Goal: Task Accomplishment & Management: Complete application form

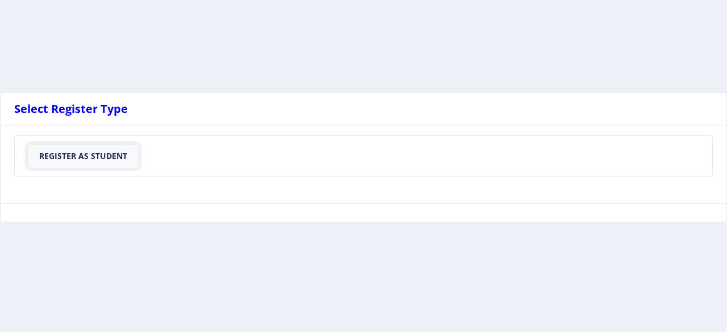
click at [101, 157] on button "Register As Student" at bounding box center [83, 156] width 110 height 23
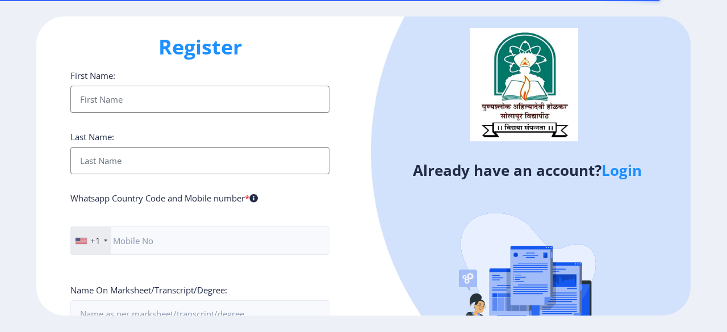
click at [218, 86] on input "First Name:" at bounding box center [199, 99] width 259 height 27
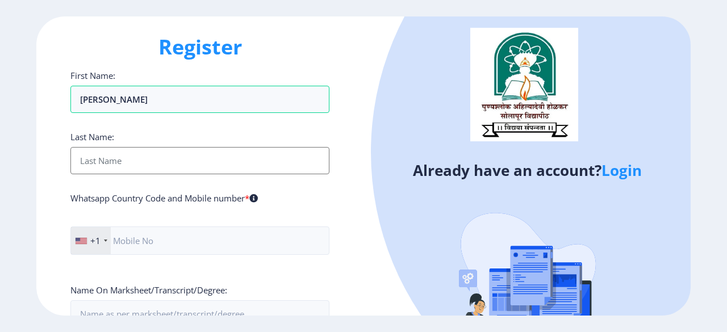
type input "[PERSON_NAME]"
click at [176, 160] on input "First Name:" at bounding box center [199, 160] width 259 height 27
type input "[PERSON_NAME]"
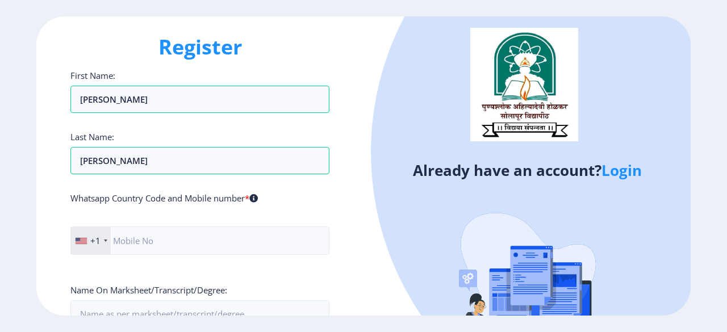
click at [105, 240] on div at bounding box center [105, 241] width 3 height 2
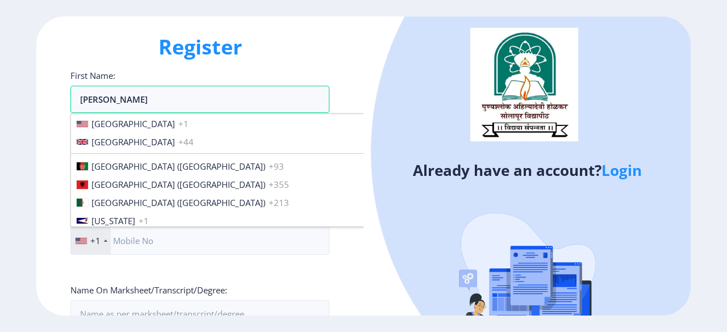
scroll to position [1702, 0]
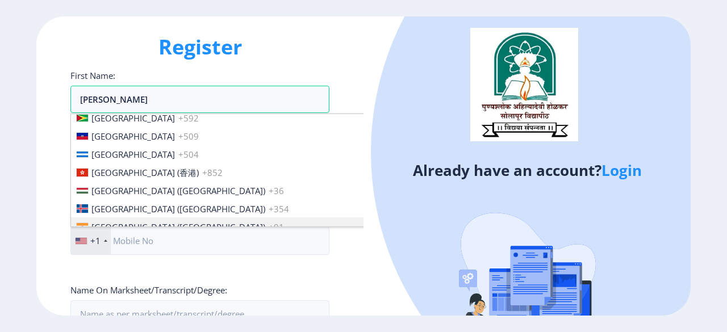
click at [178, 218] on li "[GEOGRAPHIC_DATA] ([GEOGRAPHIC_DATA]) +91" at bounding box center [251, 227] width 360 height 18
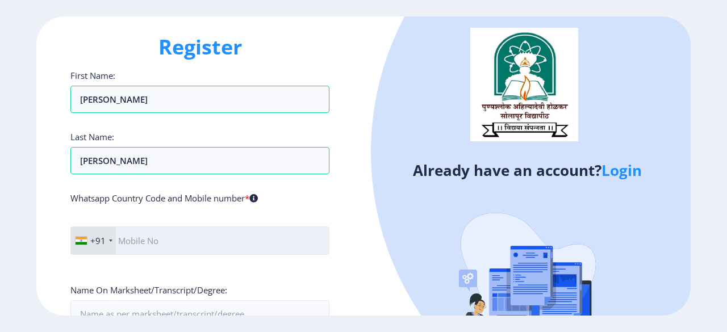
click at [160, 241] on input "text" at bounding box center [199, 241] width 259 height 28
type input "9764893815"
drag, startPoint x: 724, startPoint y: 76, endPoint x: 727, endPoint y: 98, distance: 22.3
click at [727, 98] on ngx-register "Register First Name: [PERSON_NAME] Last Name: [PERSON_NAME] Country Code and Mo…" at bounding box center [363, 165] width 727 height 299
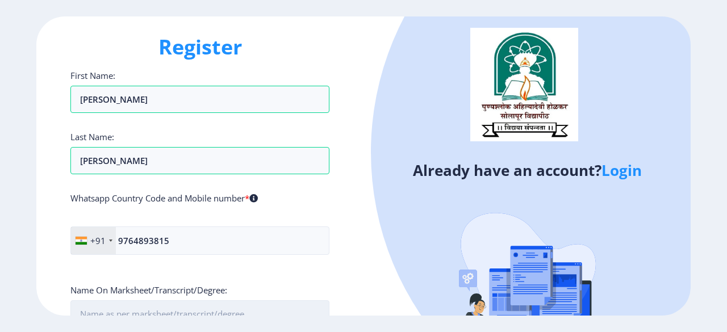
click at [260, 307] on input "First Name:" at bounding box center [199, 314] width 259 height 27
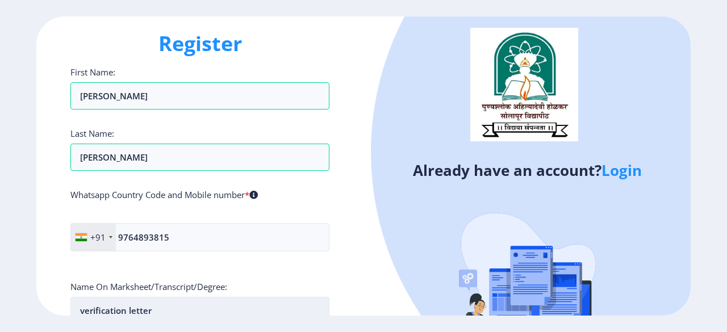
type input "verification letter"
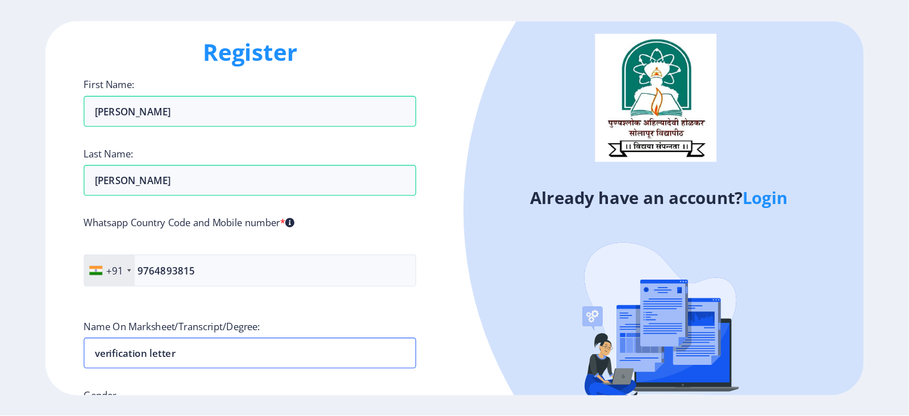
scroll to position [3, 0]
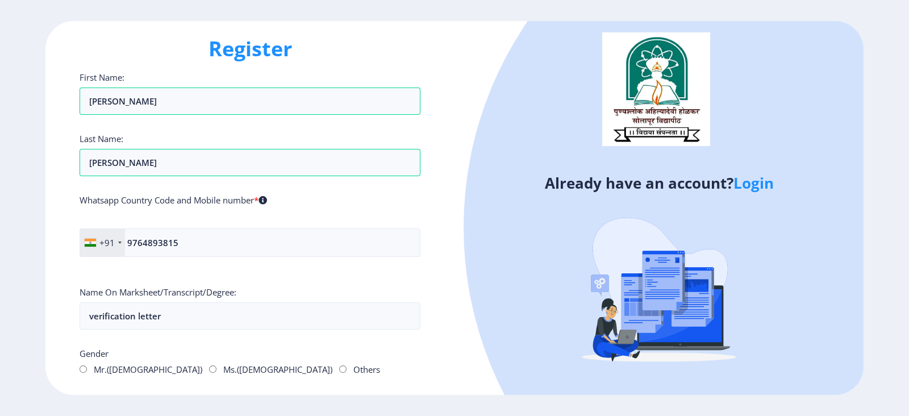
click at [209, 332] on input "Ms.([DEMOGRAPHIC_DATA])" at bounding box center [212, 368] width 7 height 7
radio input "true"
click at [313, 331] on div "First Name: [PERSON_NAME] Last Name: [PERSON_NAME] Country Code and Mobile numb…" at bounding box center [250, 388] width 341 height 632
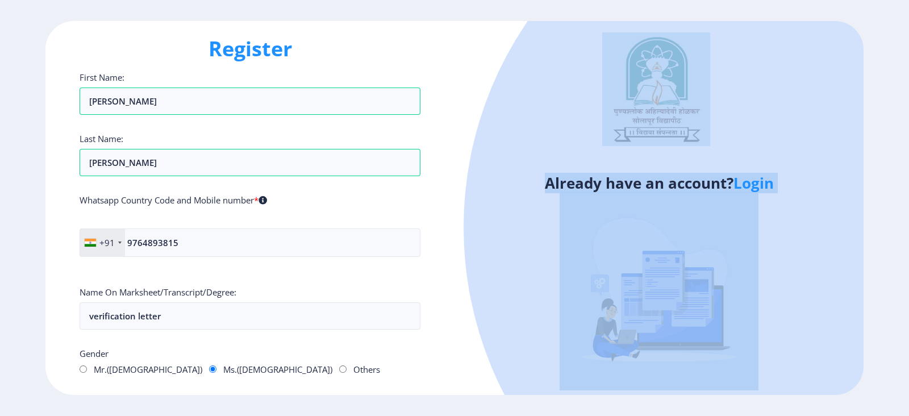
drag, startPoint x: 908, startPoint y: 118, endPoint x: 895, endPoint y: 321, distance: 203.8
click at [727, 321] on ngx-register "Register First Name: [PERSON_NAME] Last Name: [PERSON_NAME] Country Code and Mo…" at bounding box center [454, 208] width 909 height 374
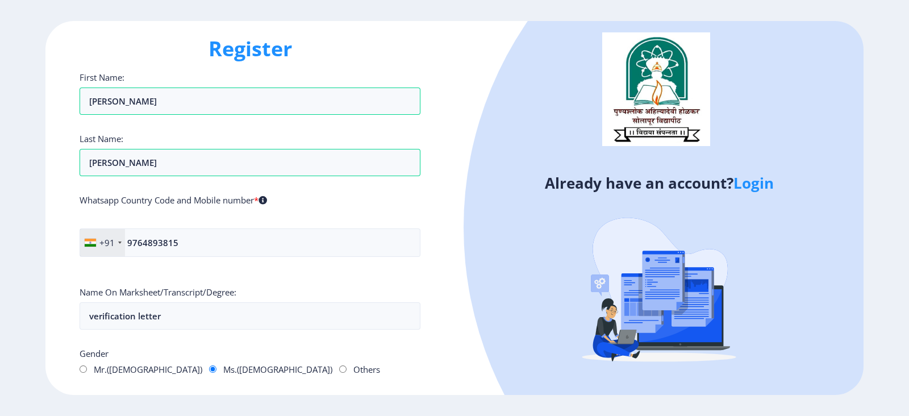
click at [727, 284] on div at bounding box center [827, 227] width 727 height 727
click at [727, 181] on link "Login" at bounding box center [754, 183] width 40 height 20
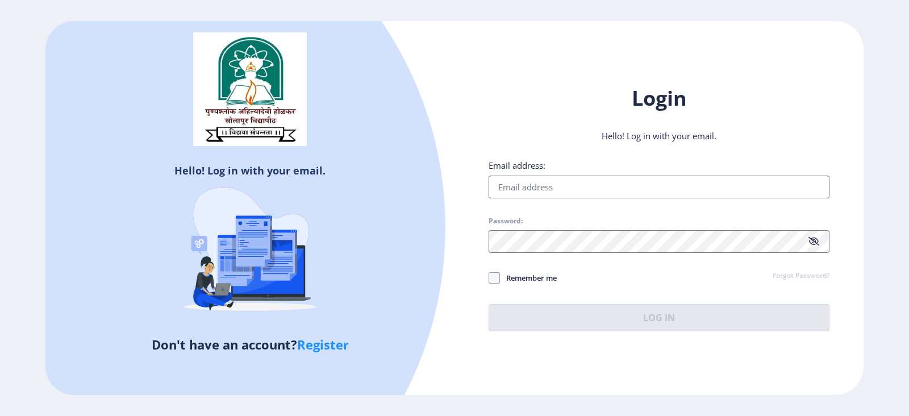
click at [583, 191] on input "Email address:" at bounding box center [659, 187] width 341 height 23
